Goal: Task Accomplishment & Management: Manage account settings

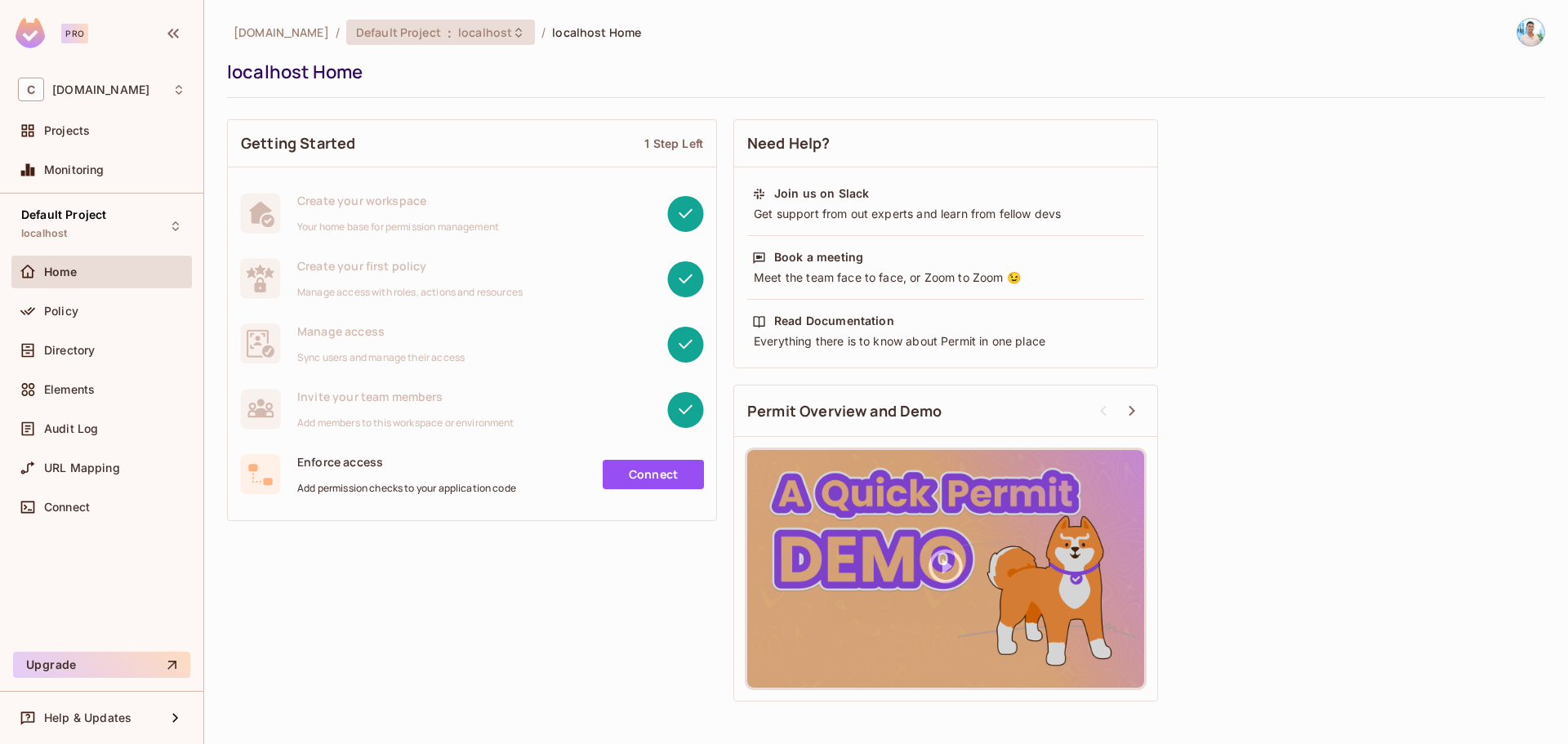
click at [452, 36] on span ":" at bounding box center [449, 32] width 6 height 13
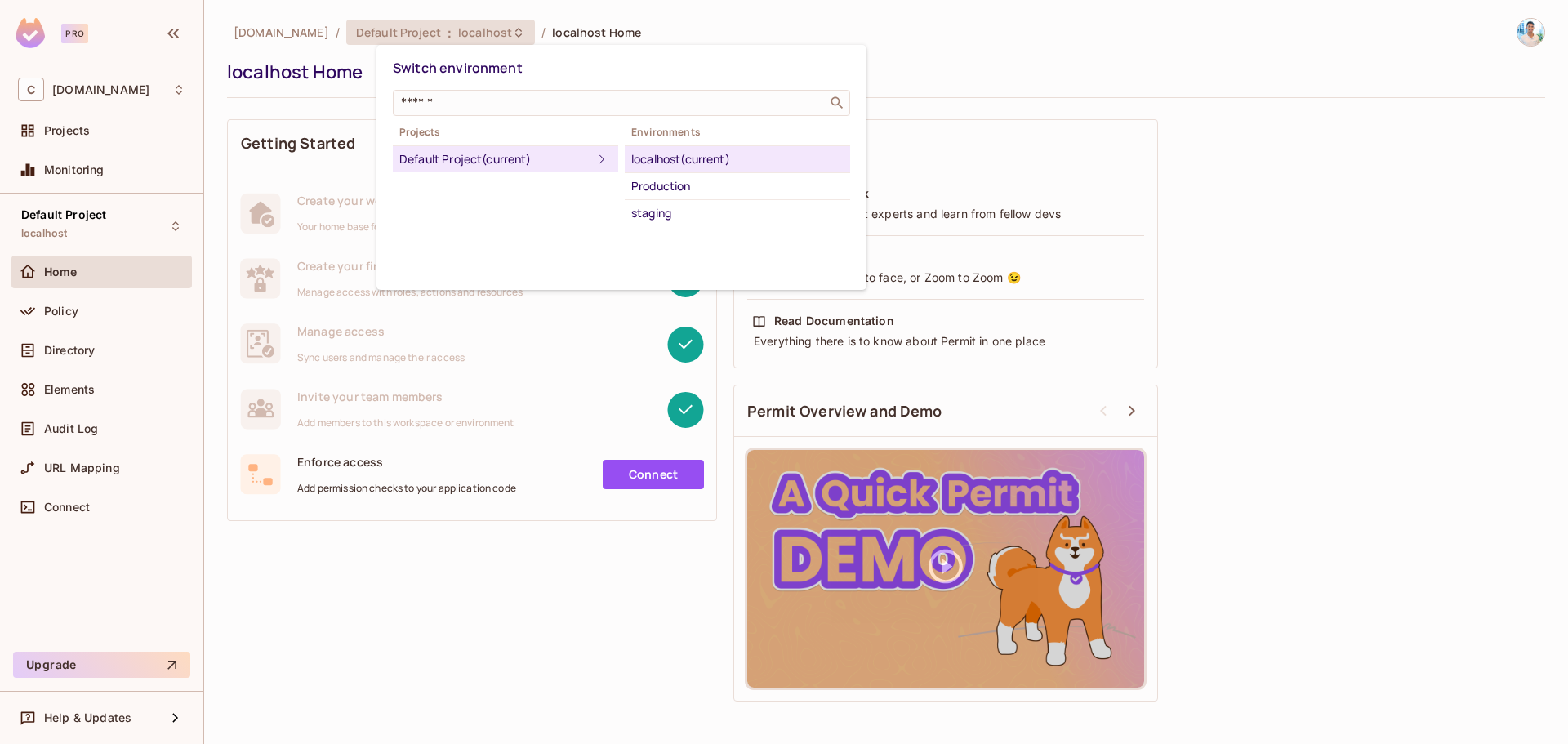
click at [354, 78] on div at bounding box center [784, 372] width 1568 height 744
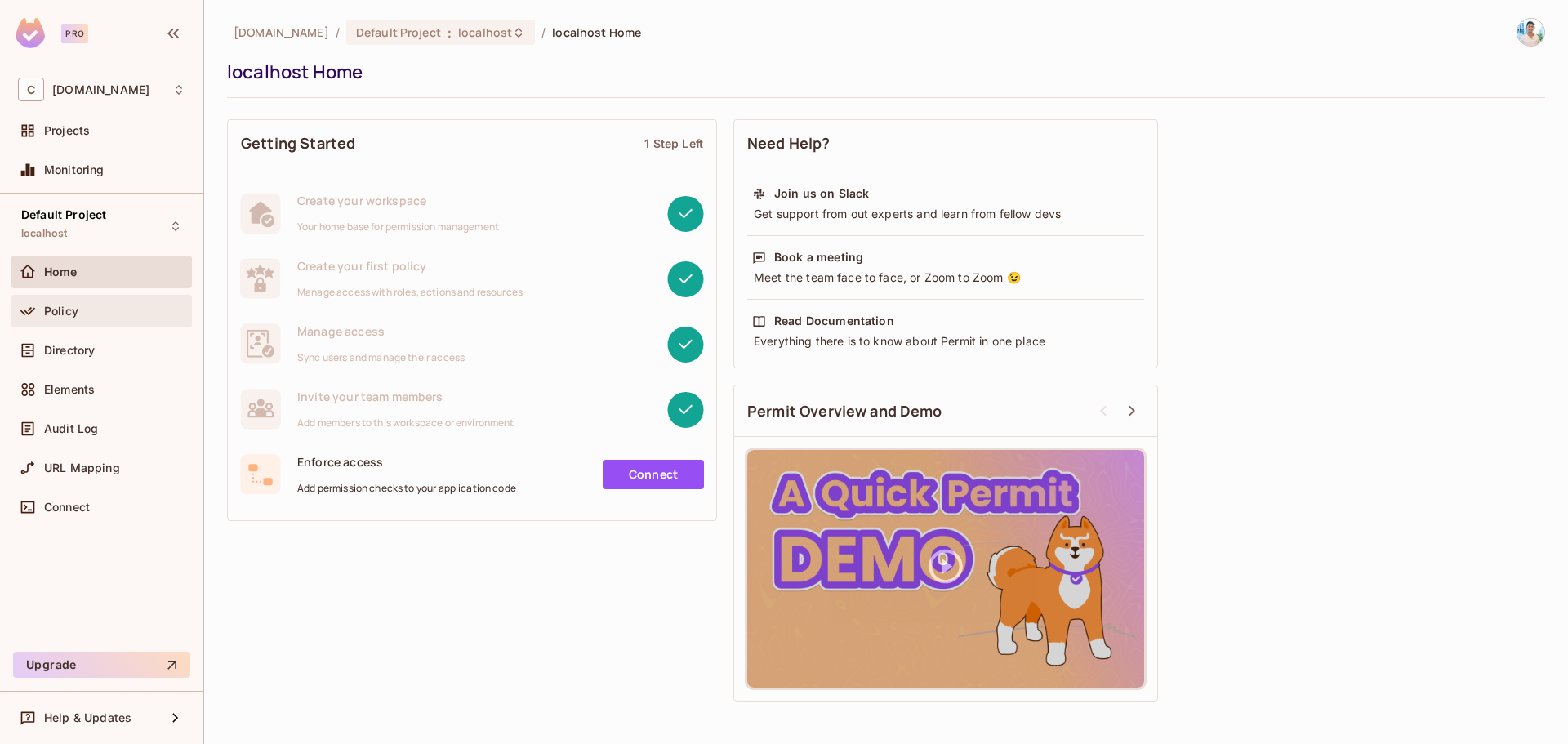
click at [108, 324] on div "Policy" at bounding box center [102, 311] width 180 height 32
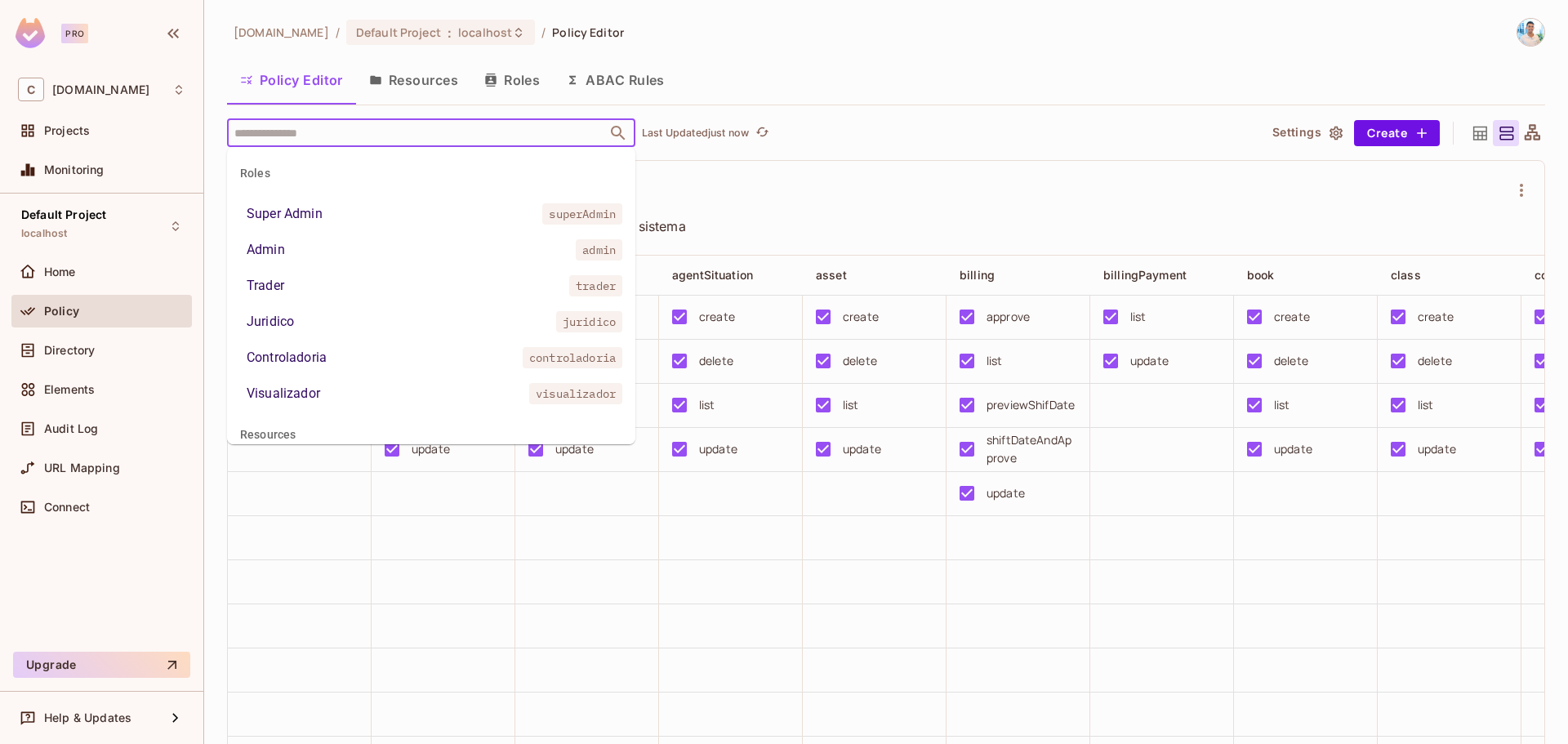
click at [404, 129] on input "text" at bounding box center [417, 132] width 374 height 28
click at [379, 225] on li "Super Admin superAdmin" at bounding box center [430, 214] width 408 height 29
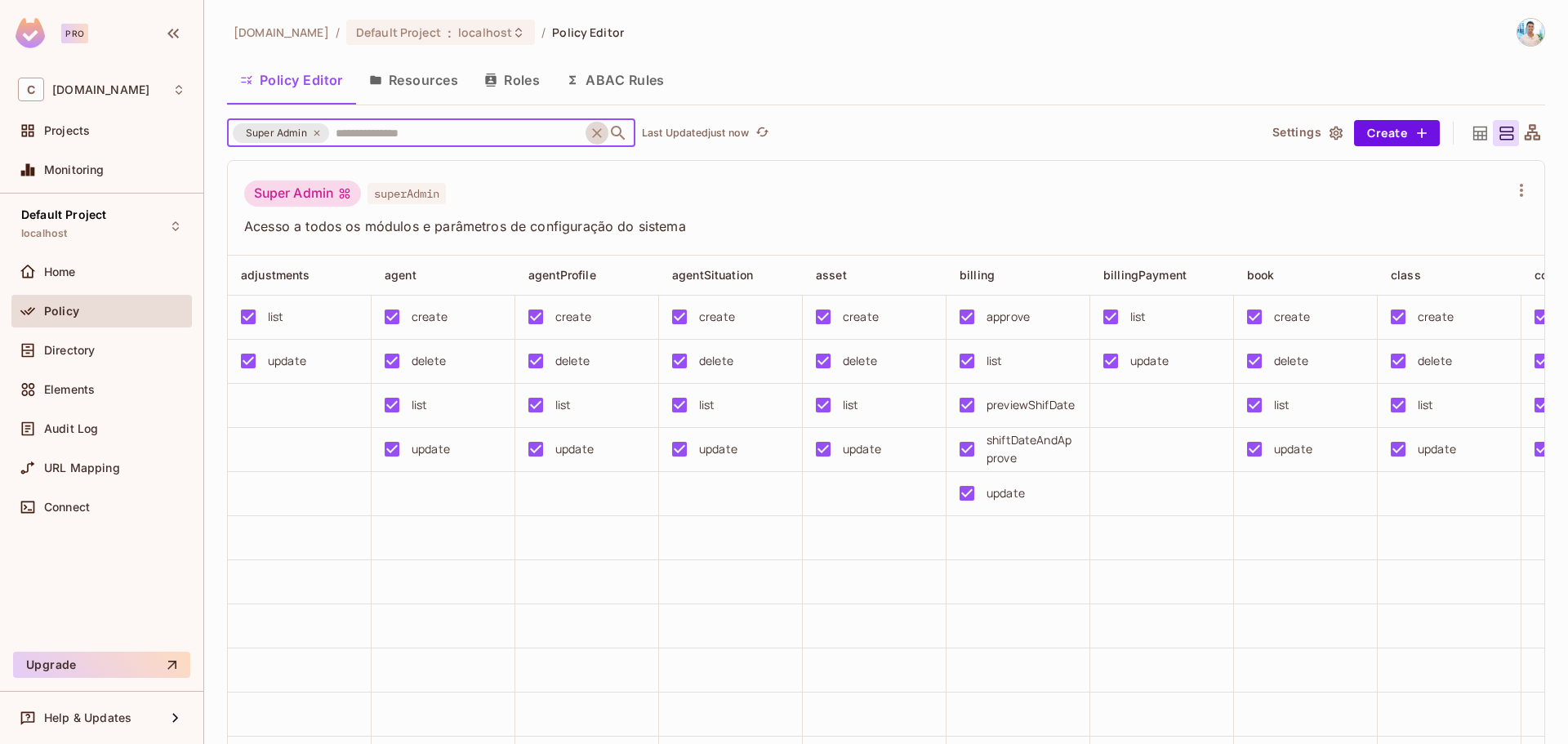
click at [597, 140] on icon "Clear" at bounding box center [596, 132] width 17 height 17
click at [410, 80] on button "Resources" at bounding box center [413, 80] width 115 height 41
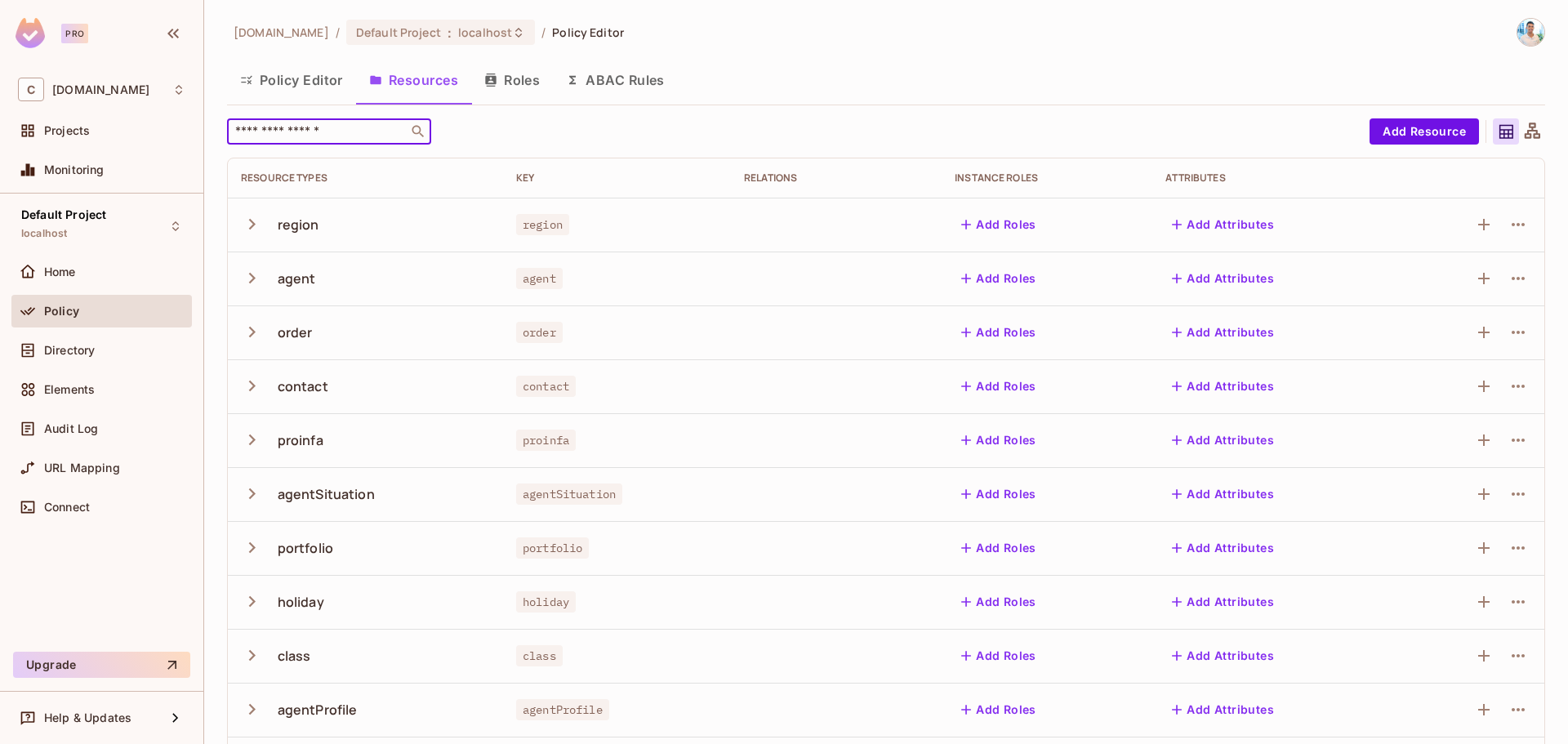
click at [364, 130] on input "text" at bounding box center [317, 131] width 172 height 17
type input "****"
click at [521, 73] on button "Roles" at bounding box center [511, 80] width 81 height 41
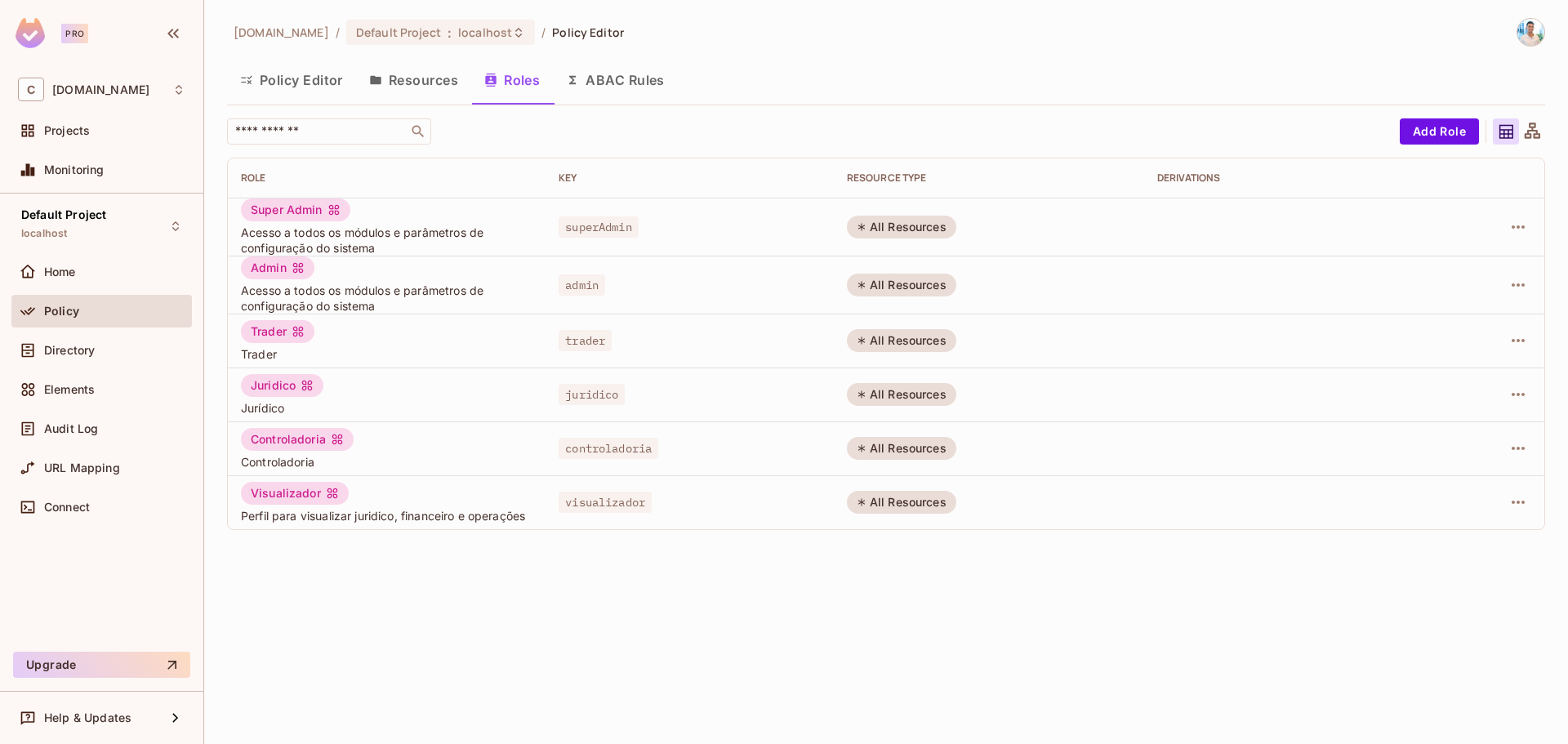
click at [436, 73] on button "Resources" at bounding box center [413, 80] width 115 height 41
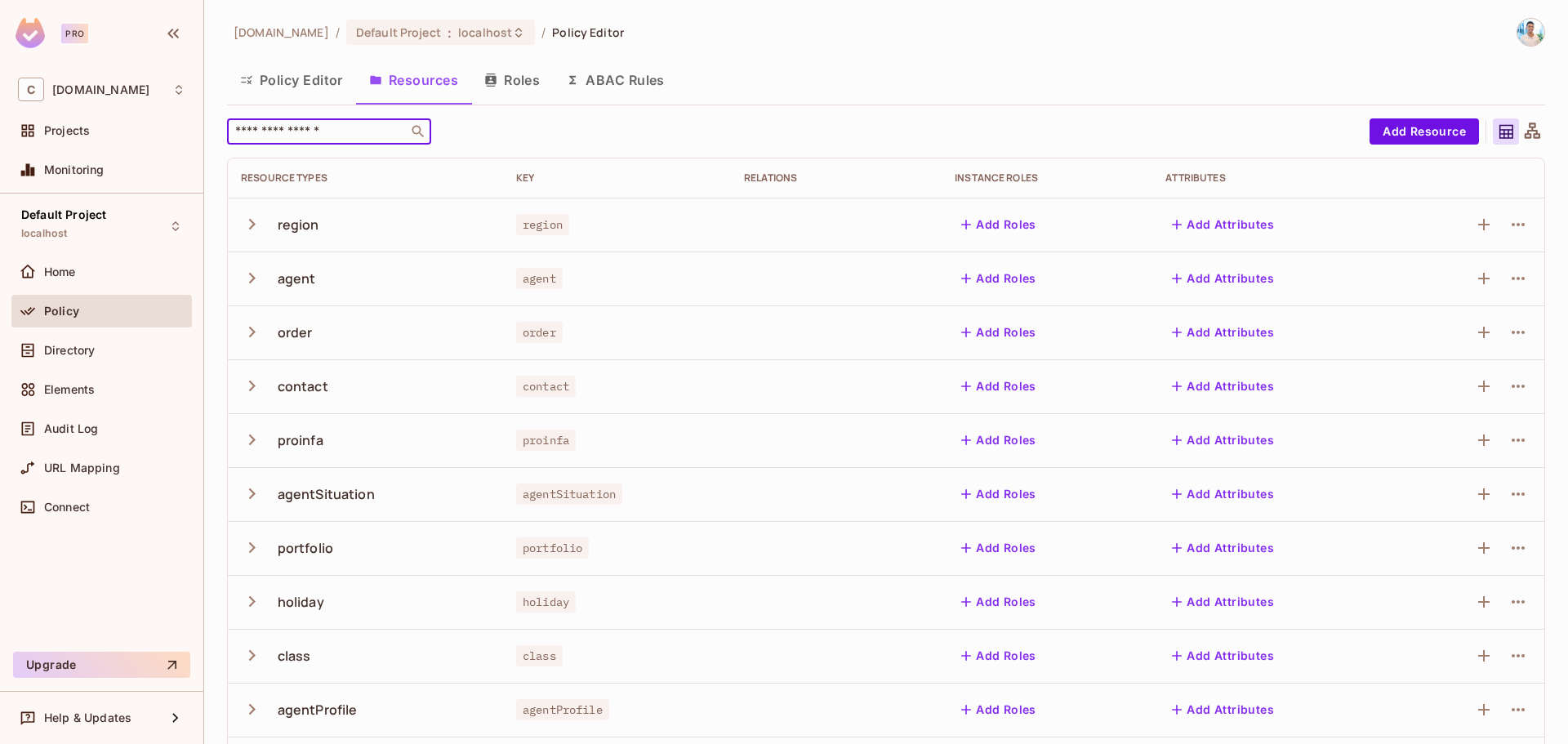
click at [341, 131] on input "text" at bounding box center [317, 131] width 172 height 17
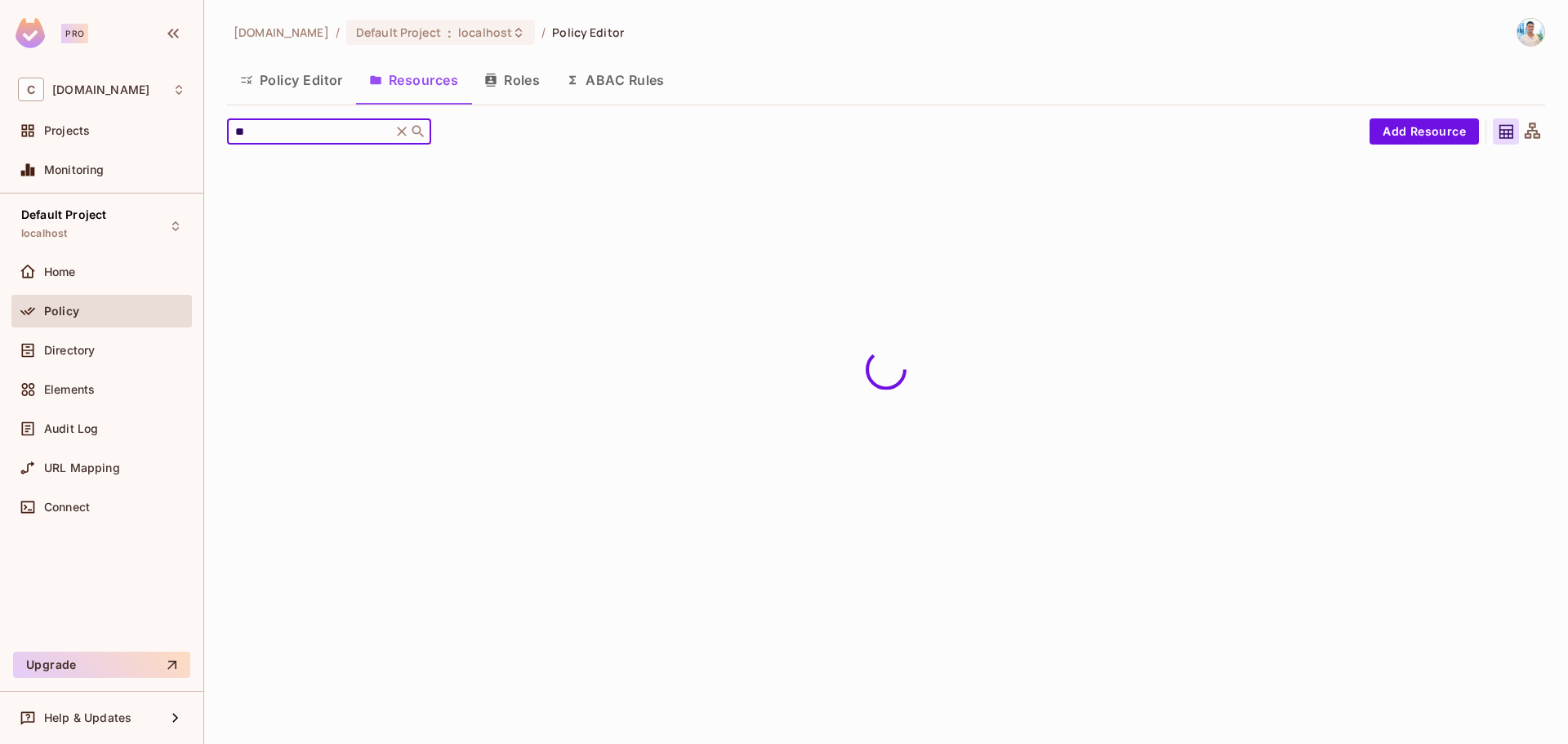
type input "***"
